Goal: Check status

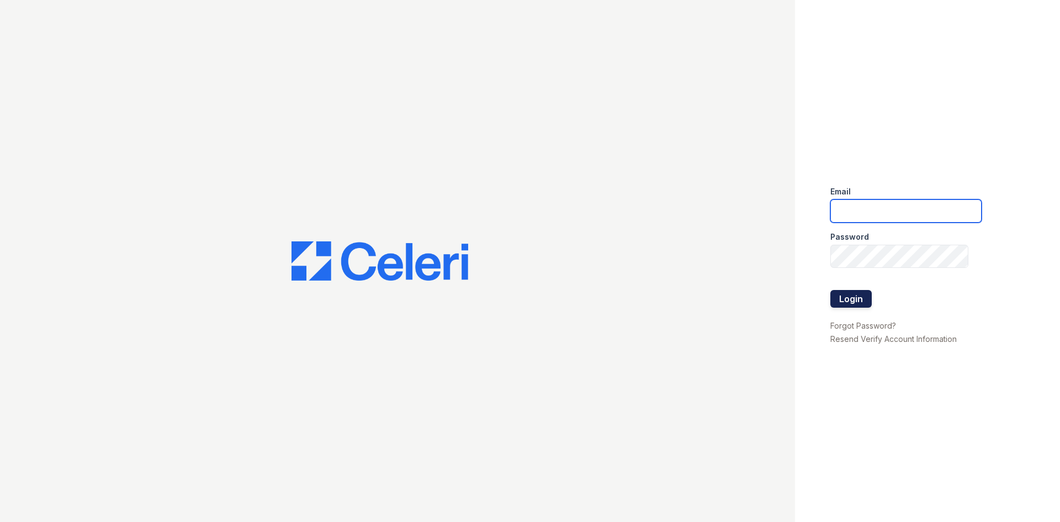
type input "[EMAIL_ADDRESS][DOMAIN_NAME]"
click at [850, 302] on button "Login" at bounding box center [851, 299] width 41 height 18
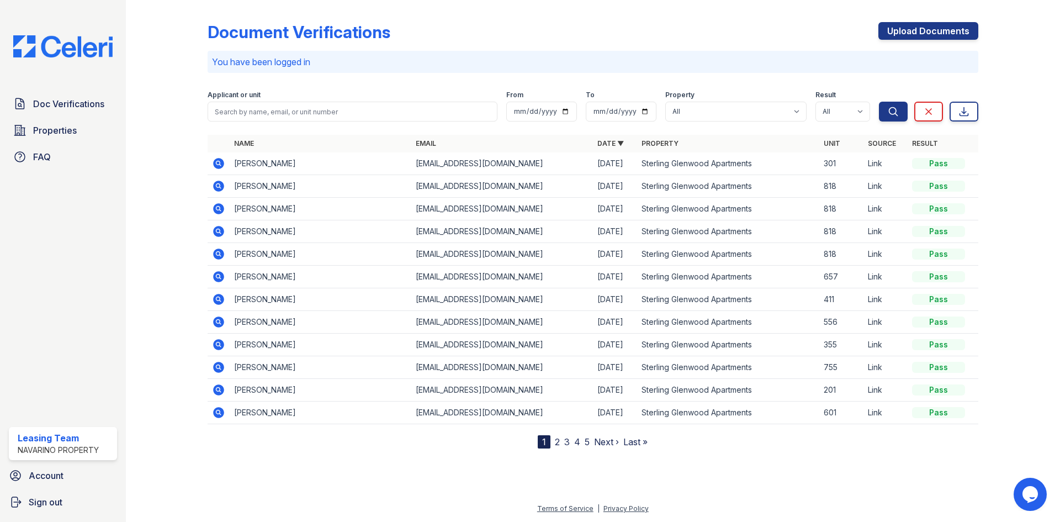
click at [393, 65] on p "You have been logged in" at bounding box center [593, 61] width 762 height 13
click at [382, 56] on p "You have been logged in" at bounding box center [593, 61] width 762 height 13
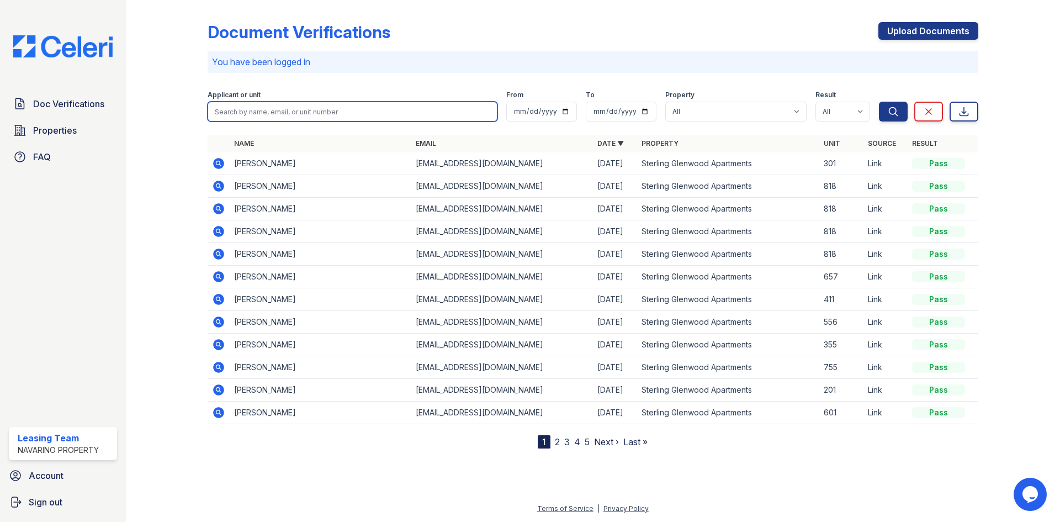
click at [338, 106] on input "search" at bounding box center [353, 112] width 290 height 20
type input "rowan"
click at [879, 102] on button "Search" at bounding box center [893, 112] width 29 height 20
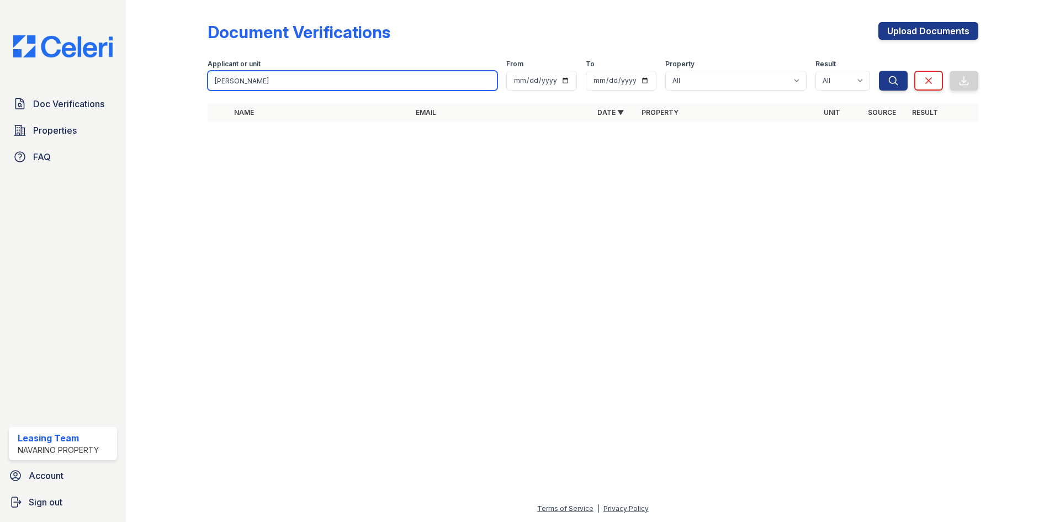
drag, startPoint x: 242, startPoint y: 83, endPoint x: 195, endPoint y: 78, distance: 47.2
click at [196, 78] on div "Document Verifications Upload Documents Filter Applicant or unit rowan From To …" at bounding box center [593, 75] width 899 height 150
